Goal: Task Accomplishment & Management: Manage account settings

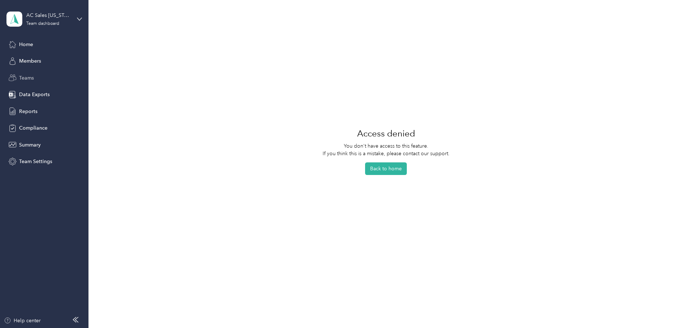
click at [28, 78] on span "Teams" at bounding box center [26, 78] width 15 height 8
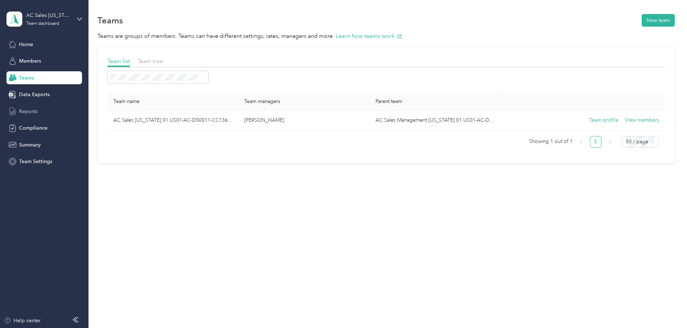
click at [26, 109] on span "Reports" at bounding box center [28, 111] width 18 height 8
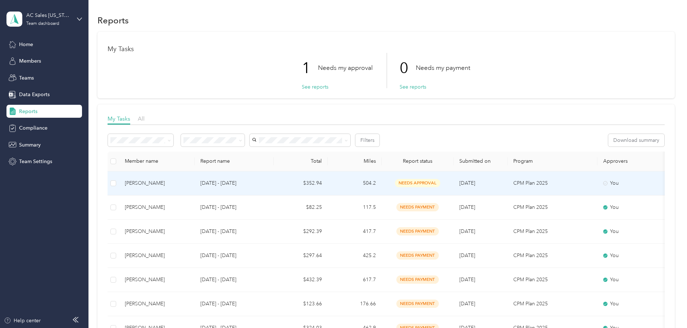
click at [189, 181] on div "[PERSON_NAME]" at bounding box center [157, 183] width 64 height 8
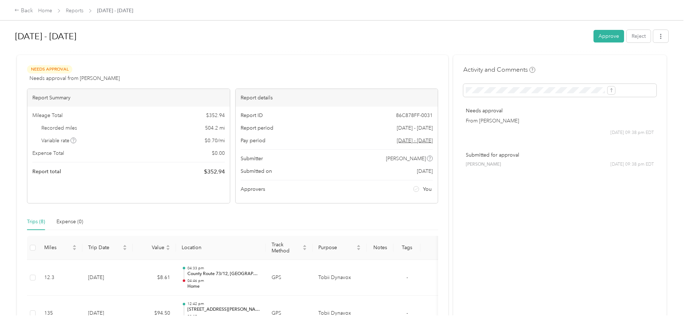
click at [550, 29] on div "[DATE] - [DATE] Approve Reject" at bounding box center [341, 37] width 653 height 21
click at [593, 39] on button "Approve" at bounding box center [608, 36] width 31 height 13
